Goal: Find specific page/section: Find specific page/section

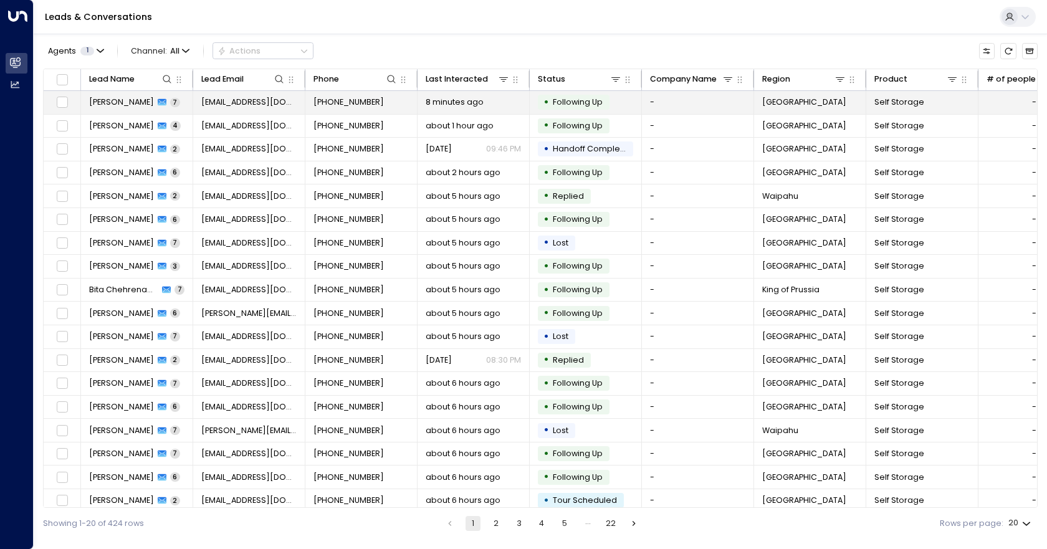
click at [407, 108] on td "[PHONE_NUMBER]" at bounding box center [361, 102] width 112 height 23
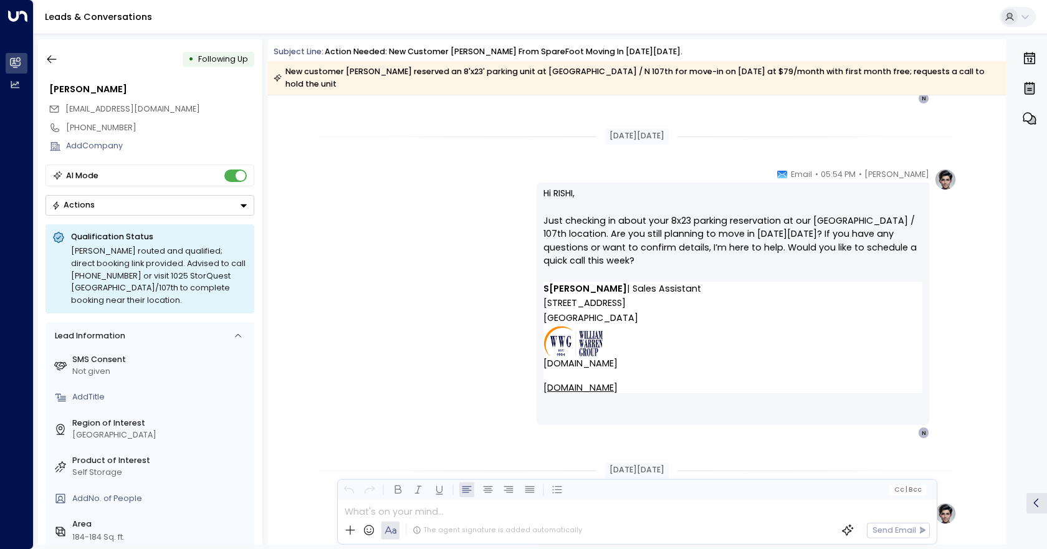
scroll to position [1558, 0]
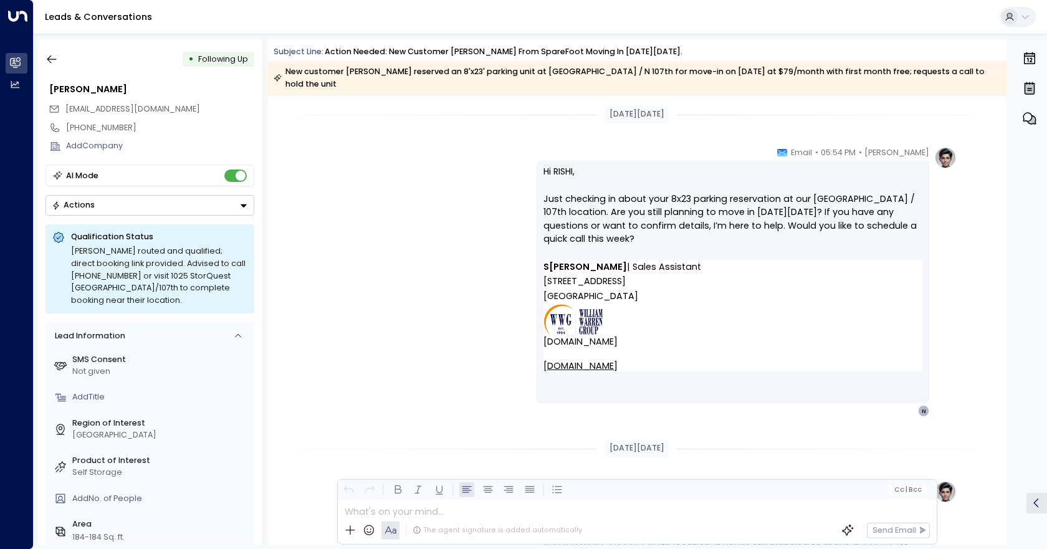
click at [541, 171] on div "Hi RISHI, Just checking in about your 8x23 parking reservation at our [GEOGRAPH…" at bounding box center [732, 282] width 393 height 242
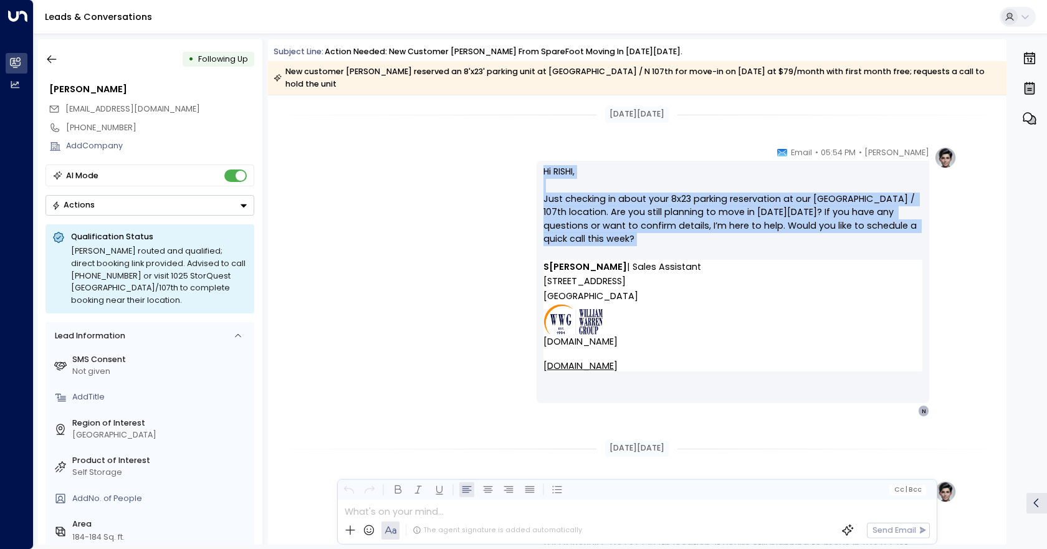
drag, startPoint x: 536, startPoint y: 165, endPoint x: 637, endPoint y: 252, distance: 132.5
click at [637, 252] on div "Hi RISHI, Just checking in about your 8x23 parking reservation at our [GEOGRAPH…" at bounding box center [732, 282] width 393 height 242
copy p "Hi RISHI, Just checking in about your 8x23 parking reservation at our [GEOGRAPH…"
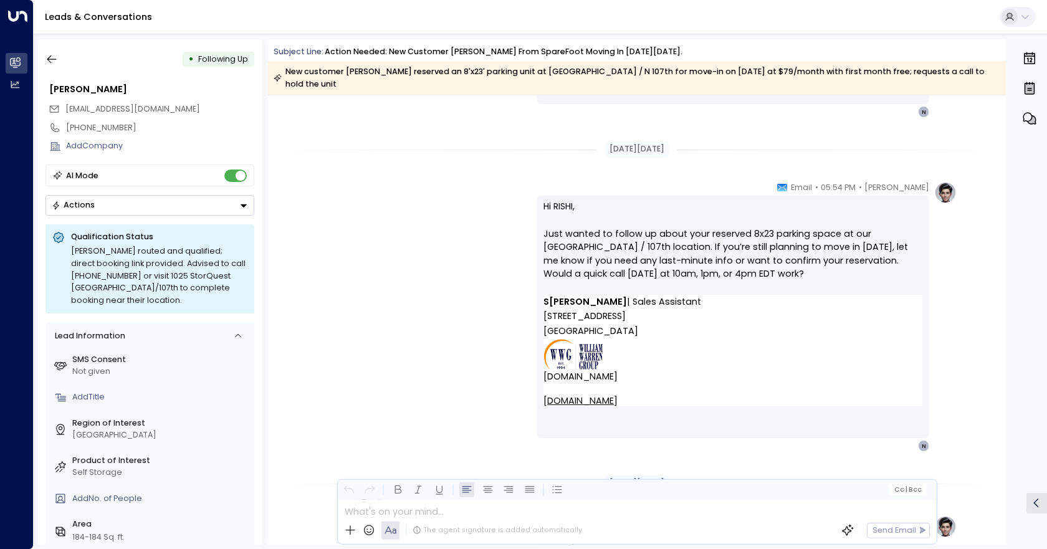
scroll to position [1869, 0]
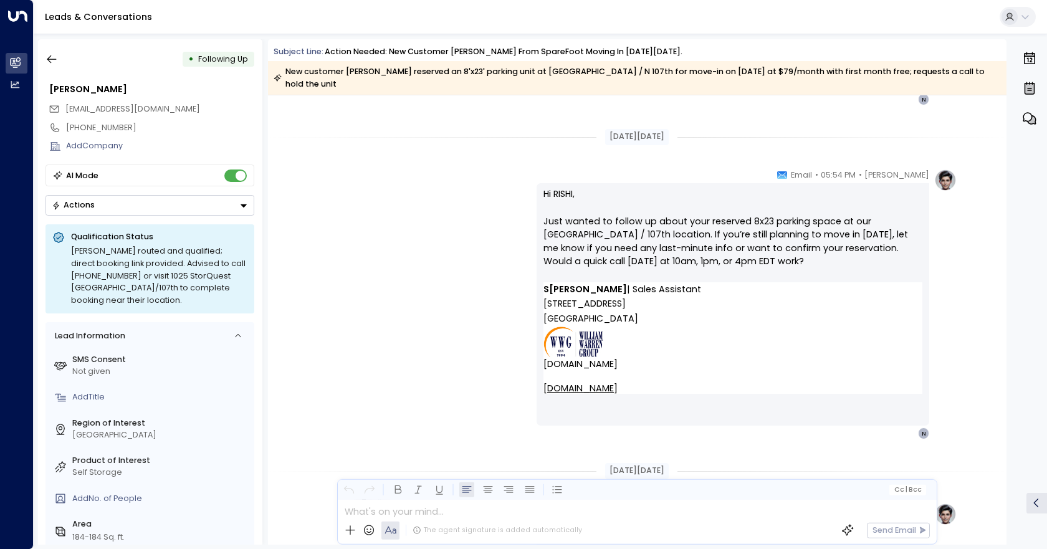
drag, startPoint x: 542, startPoint y: 193, endPoint x: 741, endPoint y: 267, distance: 212.1
click at [741, 267] on p "Hi [PERSON_NAME], Just wanted to follow up about your reserved 8x23 parking spa…" at bounding box center [732, 235] width 379 height 94
copy p "Hi [PERSON_NAME], Just wanted to follow up about your reserved 8x23 parking spa…"
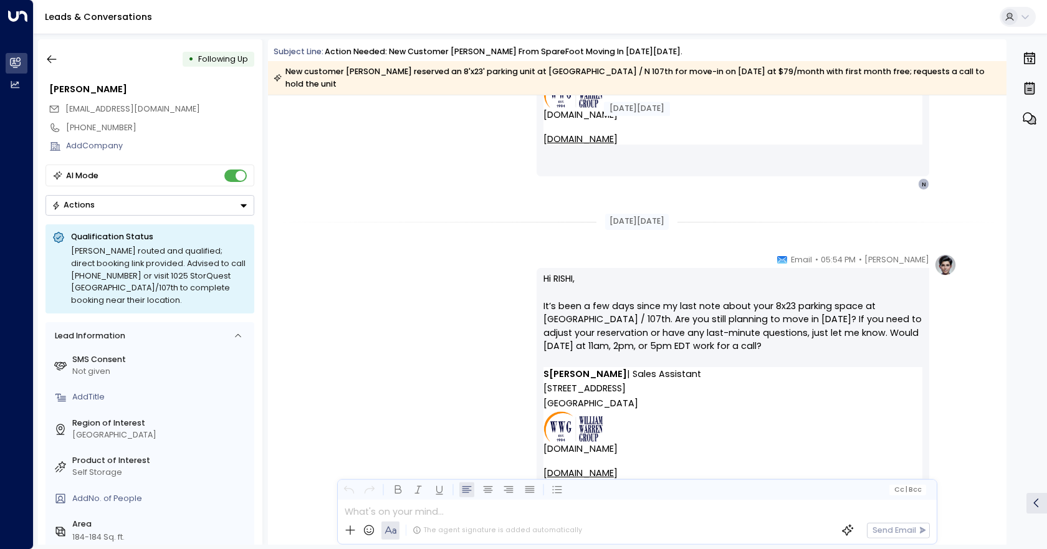
scroll to position [2181, 0]
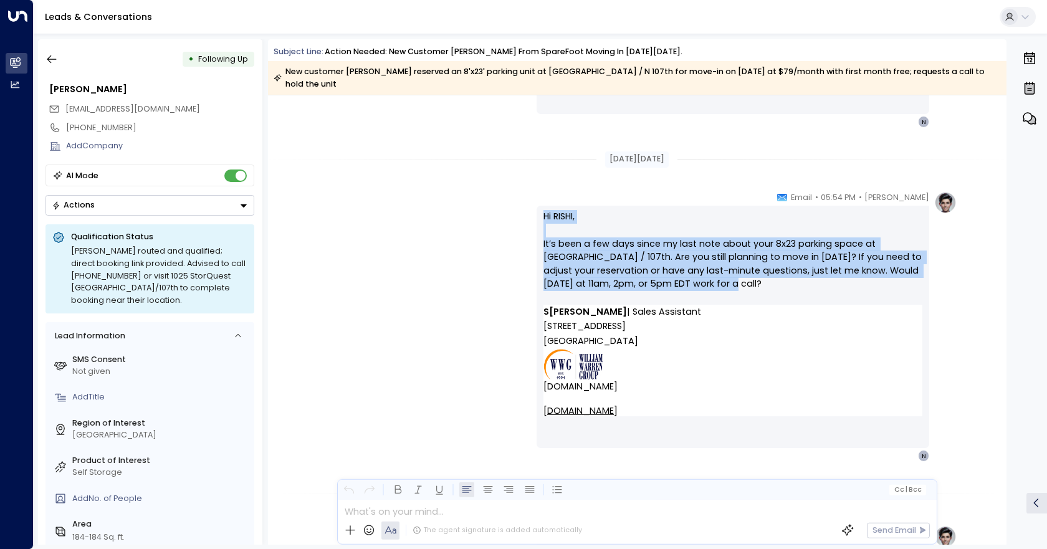
drag, startPoint x: 540, startPoint y: 216, endPoint x: 712, endPoint y: 288, distance: 186.0
click at [712, 288] on div "Hi RISHI, It’s been a few days since my last note about your 8x23 parking space…" at bounding box center [732, 327] width 393 height 242
copy p "Hi RISHI, It’s been a few days since my last note about your 8x23 parking space…"
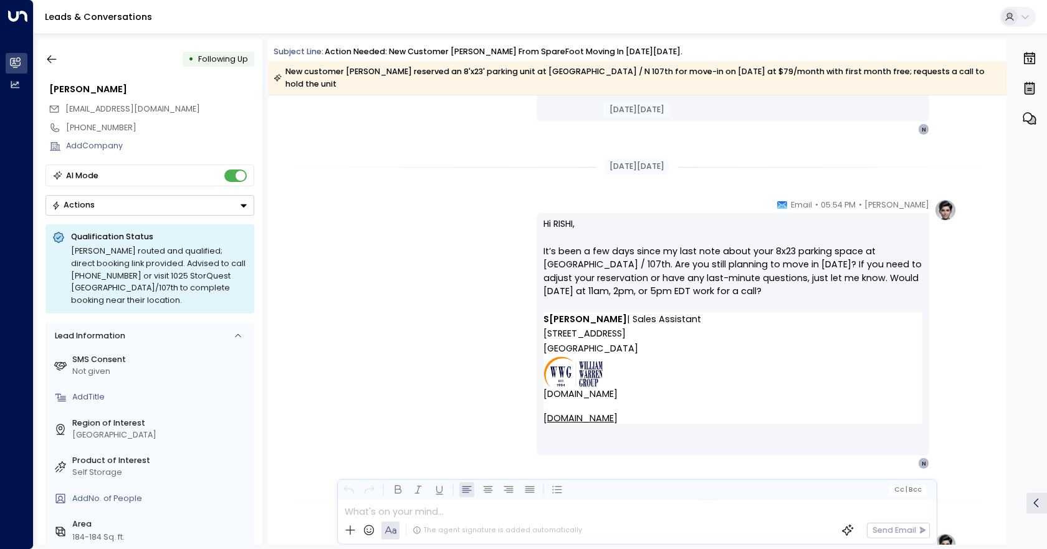
scroll to position [2193, 0]
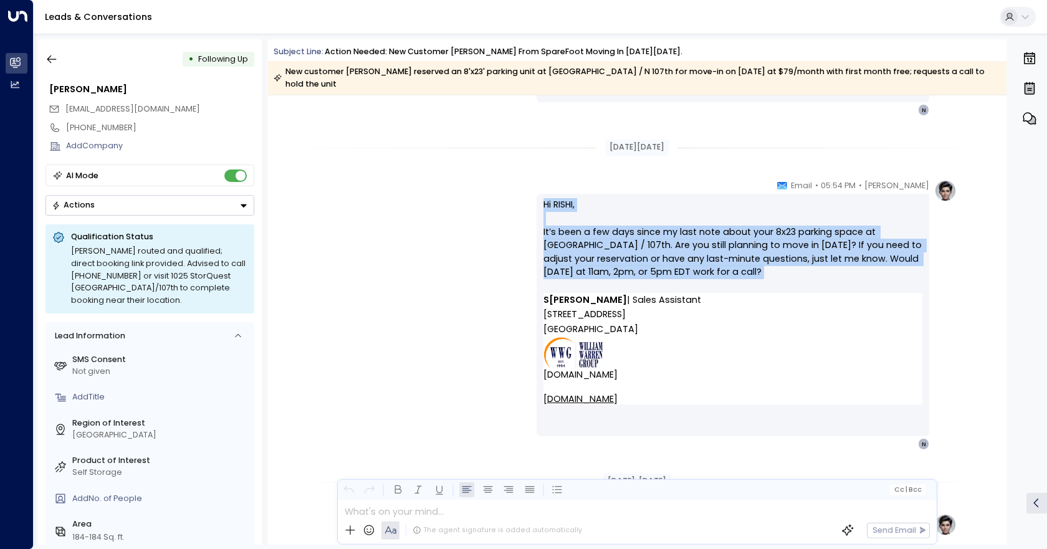
drag, startPoint x: 541, startPoint y: 203, endPoint x: 730, endPoint y: 280, distance: 204.2
click at [730, 280] on div "Hi RISHI, It’s been a few days since my last note about your 8x23 parking space…" at bounding box center [732, 315] width 393 height 242
copy p "Hi RISHI, It’s been a few days since my last note about your 8x23 parking space…"
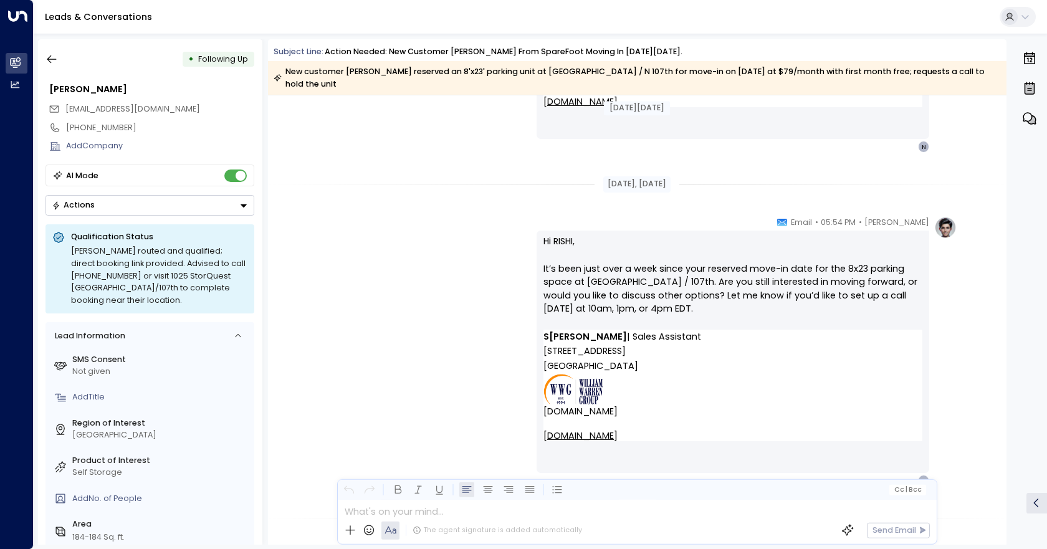
scroll to position [2504, 0]
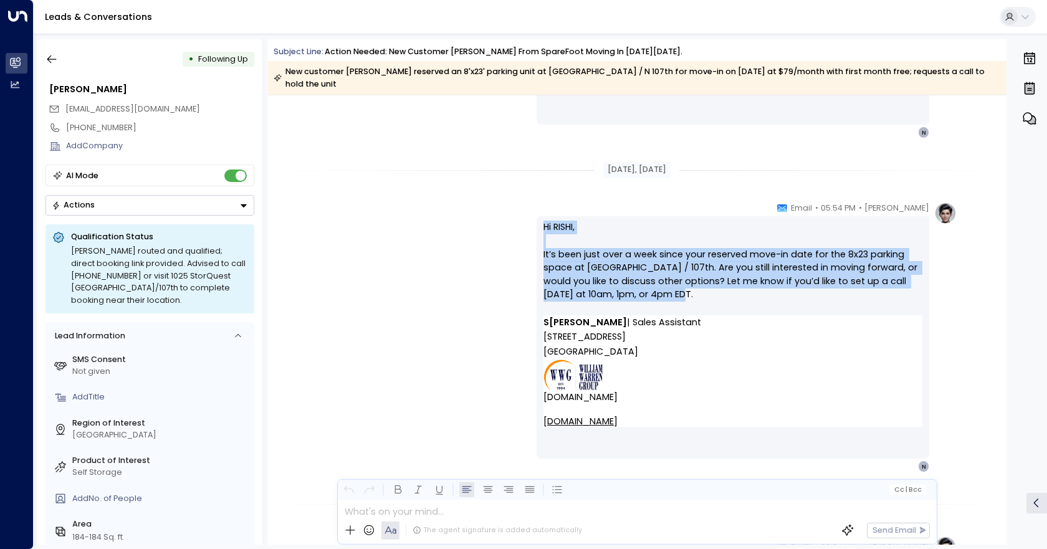
drag, startPoint x: 543, startPoint y: 226, endPoint x: 664, endPoint y: 298, distance: 140.8
click at [664, 298] on p "Hi RISHI, It’s been just over a week since your reserved move-in date for the 8…" at bounding box center [732, 268] width 379 height 94
copy p "Hi RISHI, It’s been just over a week since your reserved move-in date for the 8…"
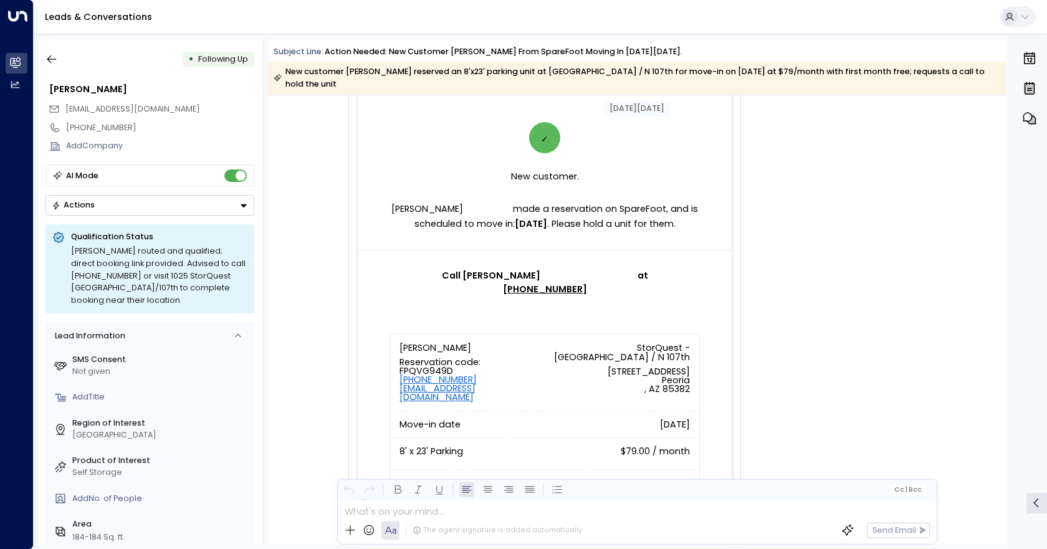
scroll to position [0, 0]
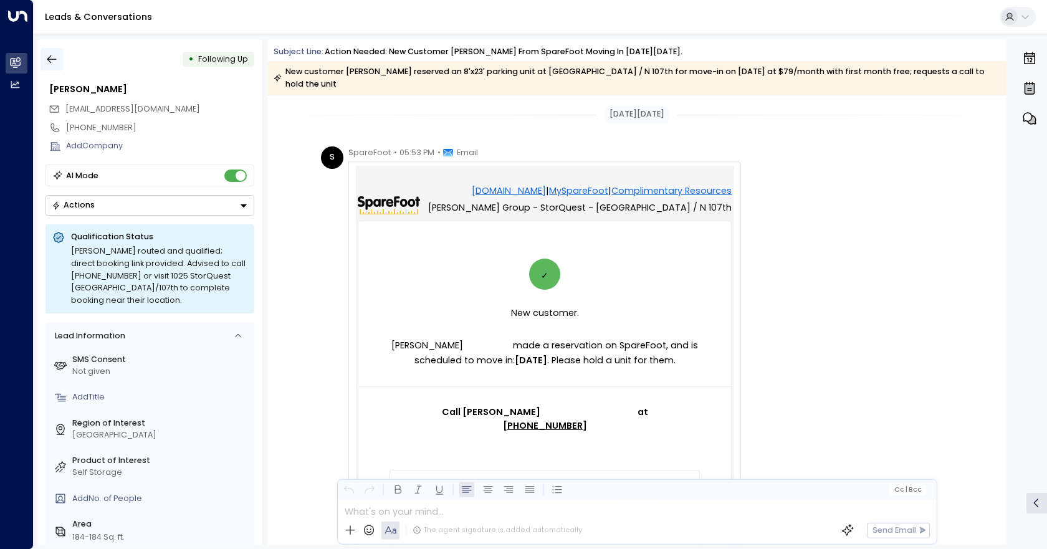
click at [55, 55] on icon "button" at bounding box center [51, 59] width 12 height 12
